Goal: Obtain resource: Download file/media

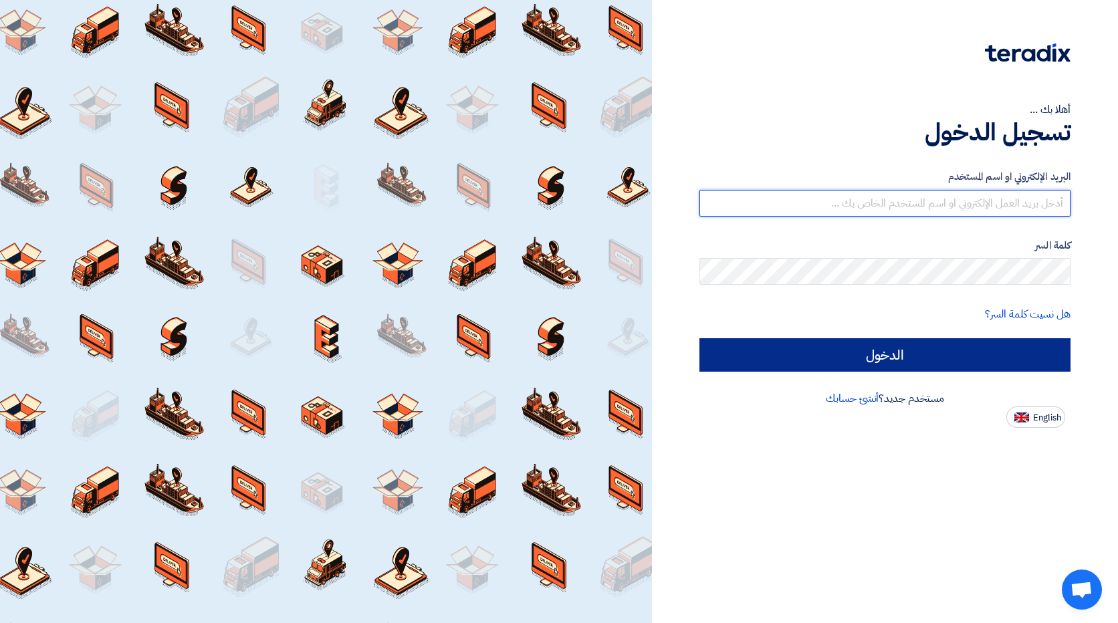
type input "[EMAIL_ADDRESS][DOMAIN_NAME]"
click at [733, 360] on input "الدخول" at bounding box center [884, 354] width 371 height 33
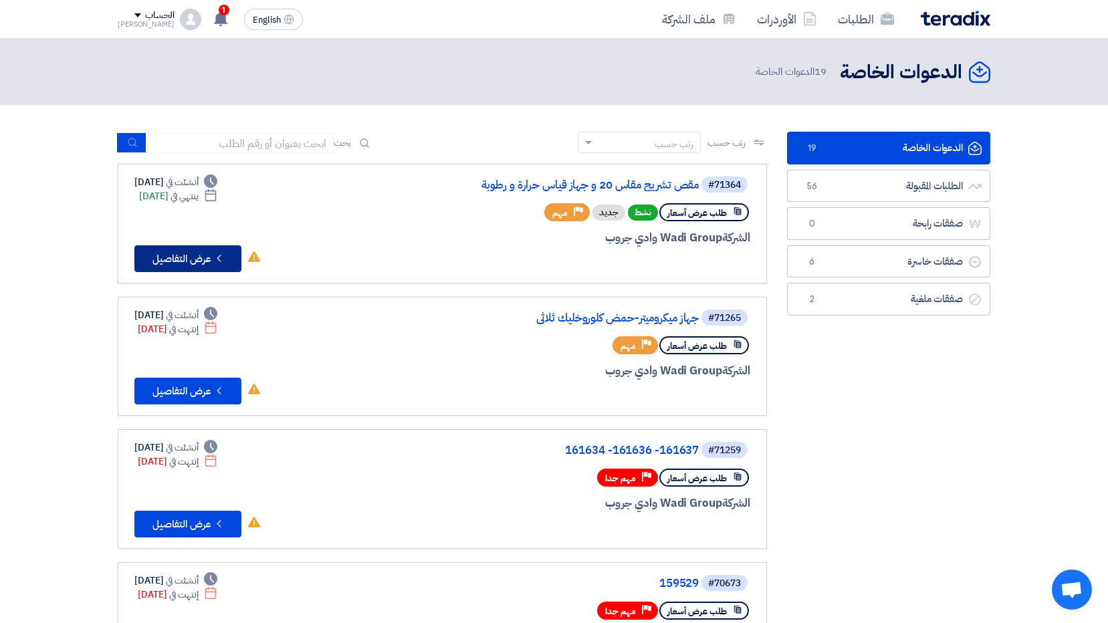
click at [160, 251] on button "Check details عرض التفاصيل" at bounding box center [187, 258] width 107 height 27
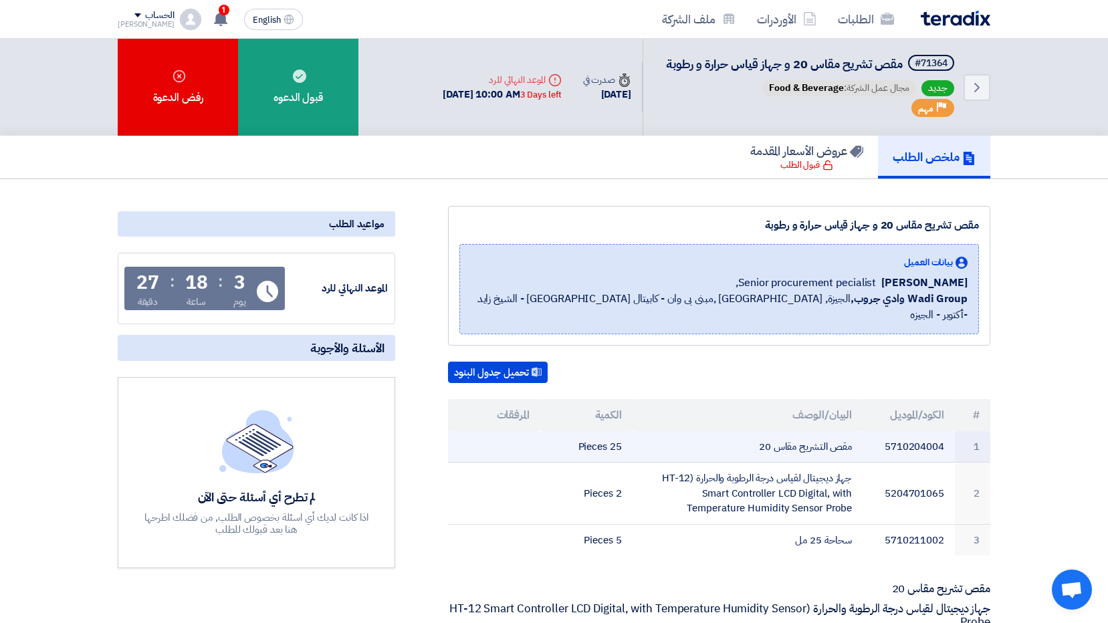
scroll to position [67, 0]
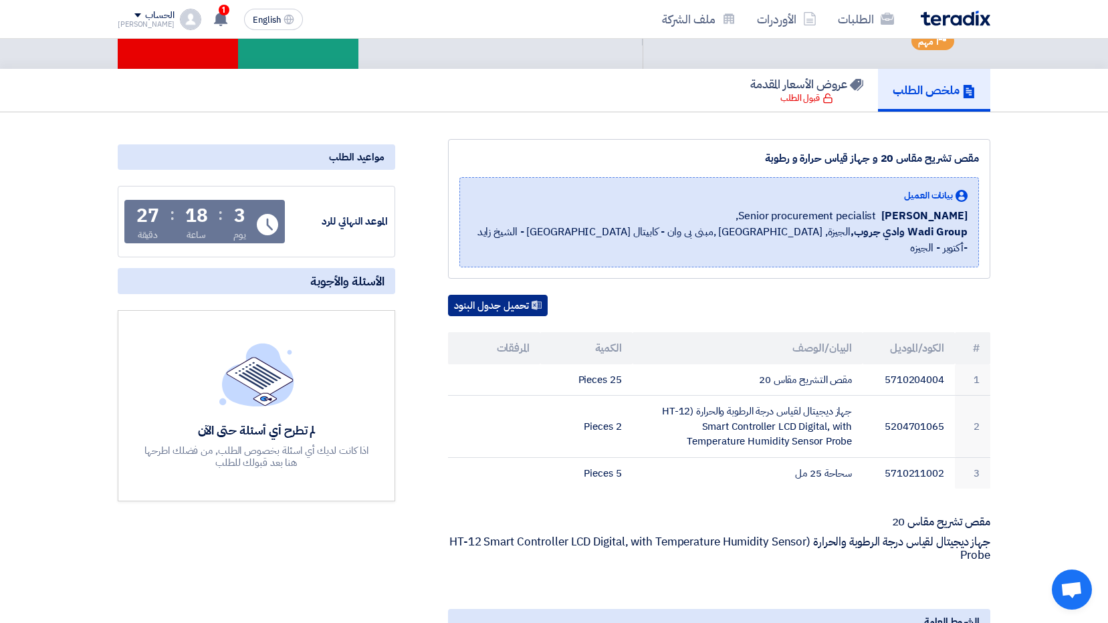
click at [510, 295] on button "تحميل جدول البنود" at bounding box center [498, 305] width 100 height 21
